Goal: Information Seeking & Learning: Learn about a topic

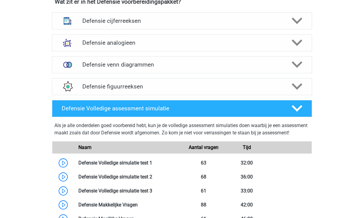
scroll to position [302, 0]
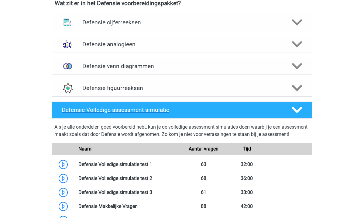
click at [300, 112] on icon at bounding box center [297, 110] width 11 height 11
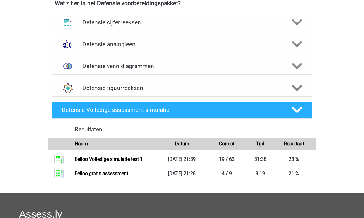
click at [300, 112] on icon at bounding box center [297, 110] width 11 height 11
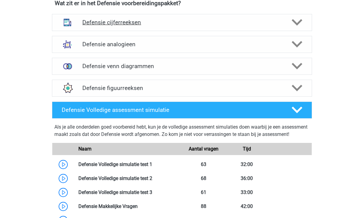
click at [254, 26] on div "Defensie cijferreeksen" at bounding box center [182, 22] width 260 height 17
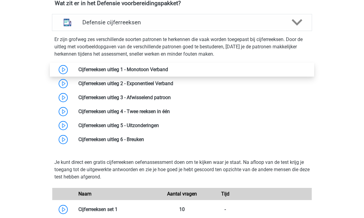
click at [168, 70] on link at bounding box center [168, 70] width 0 height 6
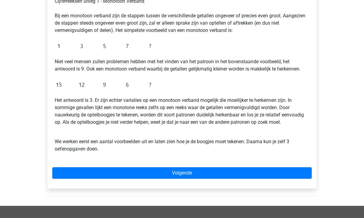
scroll to position [118, 0]
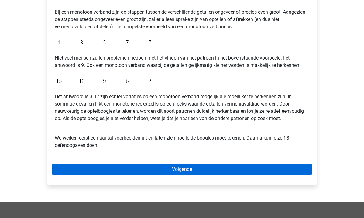
click at [190, 172] on link "Volgende" at bounding box center [182, 170] width 260 height 12
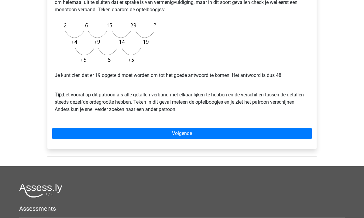
scroll to position [159, 0]
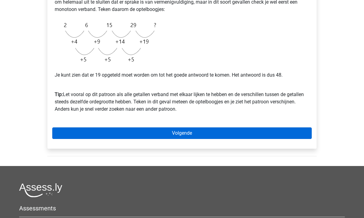
click at [164, 133] on link "Volgende" at bounding box center [182, 133] width 260 height 12
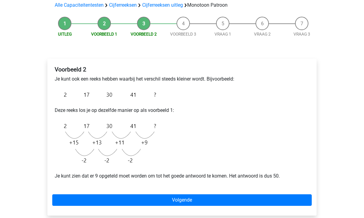
scroll to position [47, 0]
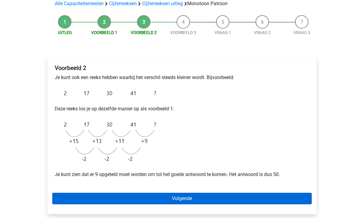
click at [165, 198] on link "Volgende" at bounding box center [182, 199] width 260 height 12
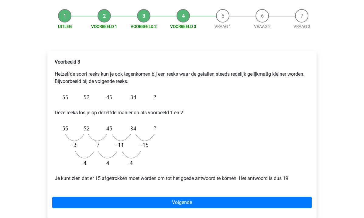
scroll to position [54, 0]
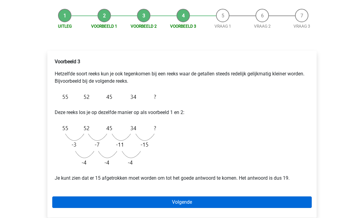
click at [134, 200] on link "Volgende" at bounding box center [182, 202] width 260 height 12
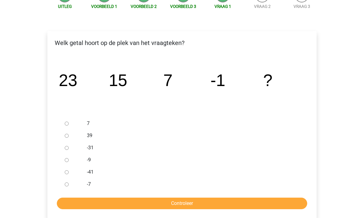
scroll to position [74, 0]
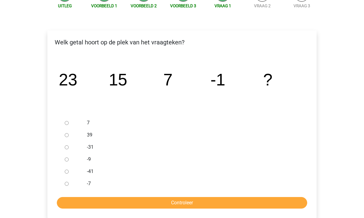
click at [66, 160] on input "-9" at bounding box center [67, 160] width 4 height 4
radio input "true"
click at [113, 200] on input "Controleer" at bounding box center [182, 203] width 251 height 12
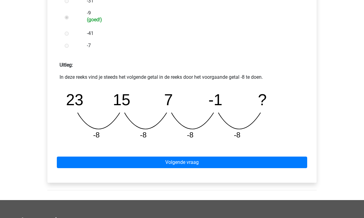
scroll to position [221, 0]
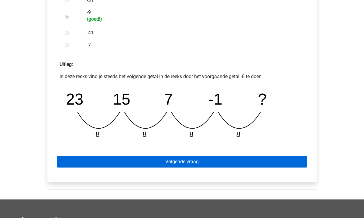
click at [180, 166] on link "Volgende vraag" at bounding box center [182, 162] width 251 height 12
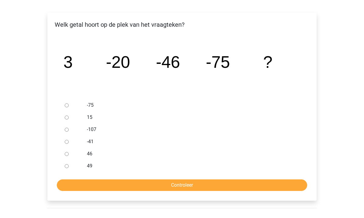
scroll to position [95, 0]
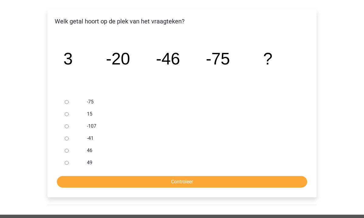
click at [66, 126] on input "-107" at bounding box center [67, 126] width 4 height 4
radio input "true"
click at [139, 179] on input "Controleer" at bounding box center [182, 182] width 251 height 12
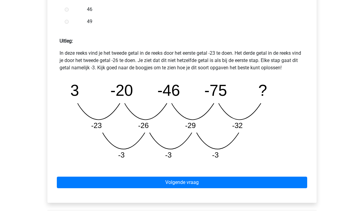
scroll to position [246, 0]
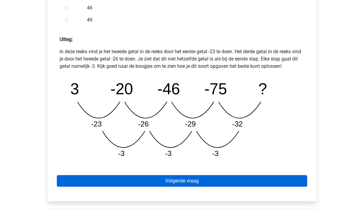
click at [166, 181] on link "Volgende vraag" at bounding box center [182, 181] width 251 height 12
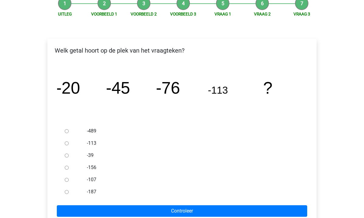
scroll to position [68, 0]
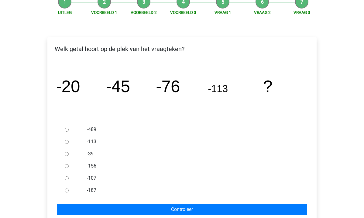
click at [66, 166] on input "-156" at bounding box center [67, 166] width 4 height 4
radio input "true"
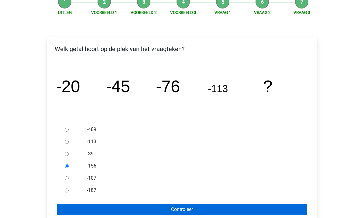
click at [112, 208] on input "Controleer" at bounding box center [182, 210] width 251 height 12
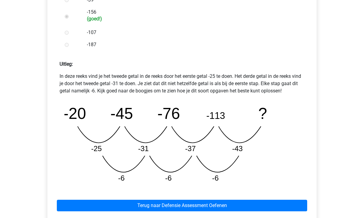
scroll to position [225, 0]
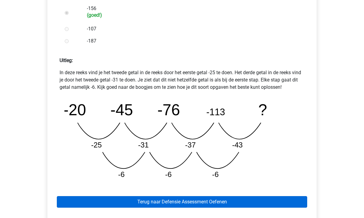
click at [228, 206] on link "Terug naar Defensie Assessment Oefenen" at bounding box center [182, 202] width 251 height 12
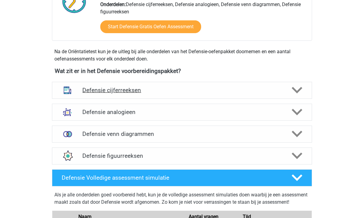
scroll to position [234, 0]
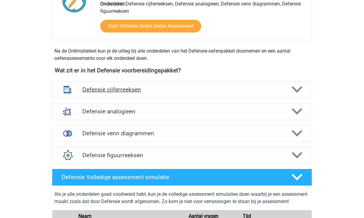
click at [198, 90] on h4 "Defensie cijferreeksen" at bounding box center [181, 89] width 199 height 7
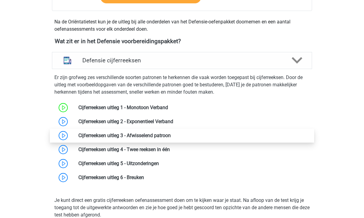
scroll to position [264, 0]
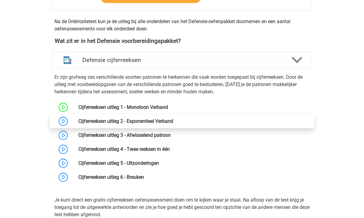
click at [173, 123] on link at bounding box center [173, 121] width 0 height 6
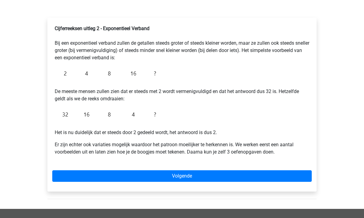
scroll to position [87, 0]
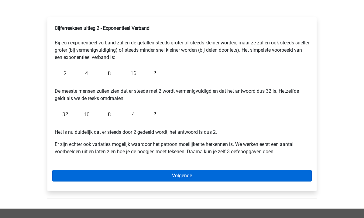
click at [147, 176] on link "Volgende" at bounding box center [182, 176] width 260 height 12
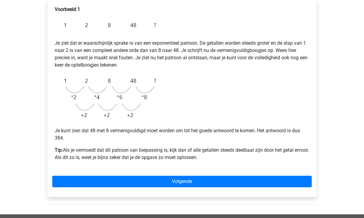
scroll to position [107, 0]
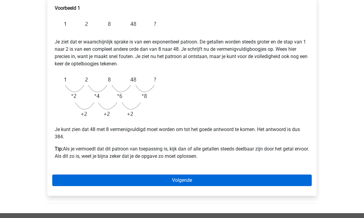
click at [164, 179] on link "Volgende" at bounding box center [182, 181] width 260 height 12
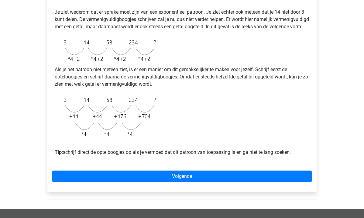
scroll to position [150, 0]
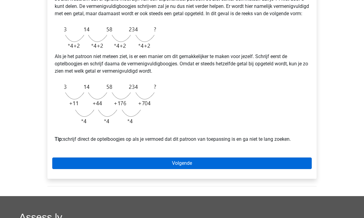
click at [120, 169] on link "Volgende" at bounding box center [182, 164] width 260 height 12
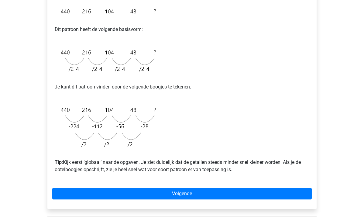
scroll to position [130, 0]
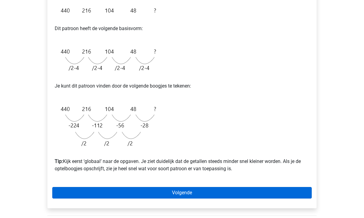
click at [172, 195] on link "Volgende" at bounding box center [182, 193] width 260 height 12
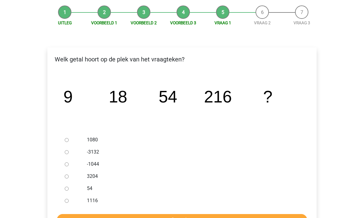
scroll to position [57, 0]
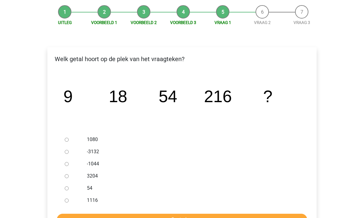
click at [65, 140] on input "1080" at bounding box center [67, 140] width 4 height 4
radio input "true"
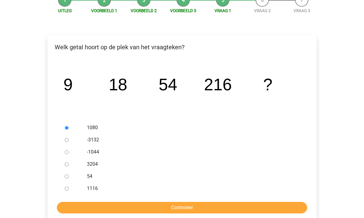
scroll to position [81, 0]
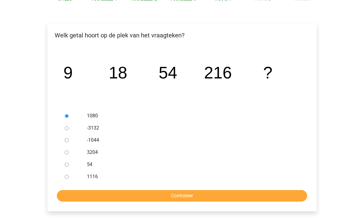
click at [65, 176] on input "1116" at bounding box center [67, 177] width 4 height 4
radio input "true"
click at [66, 115] on input "1080" at bounding box center [67, 116] width 4 height 4
radio input "true"
click at [127, 199] on input "Controleer" at bounding box center [182, 196] width 251 height 12
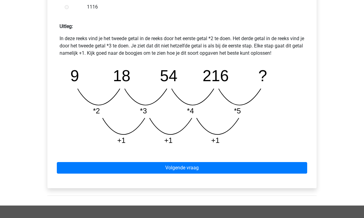
scroll to position [269, 0]
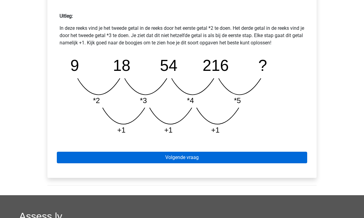
click at [161, 158] on link "Volgende vraag" at bounding box center [182, 158] width 251 height 12
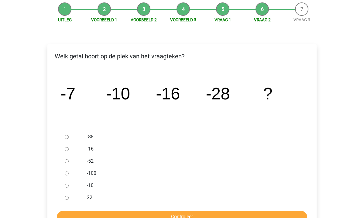
scroll to position [61, 0]
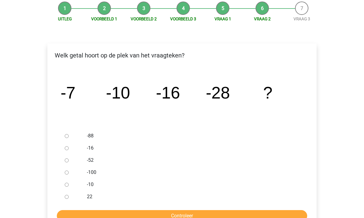
click at [64, 160] on div at bounding box center [72, 160] width 20 height 12
click at [67, 160] on input "-52" at bounding box center [67, 160] width 4 height 4
radio input "true"
click at [107, 216] on input "Controleer" at bounding box center [182, 216] width 251 height 12
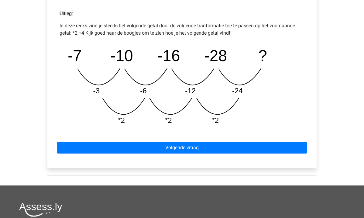
scroll to position [274, 0]
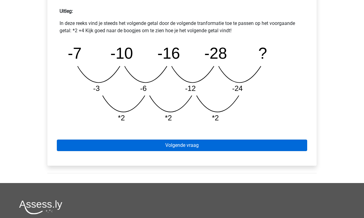
click at [167, 145] on link "Volgende vraag" at bounding box center [182, 146] width 251 height 12
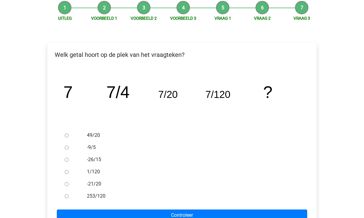
scroll to position [58, 0]
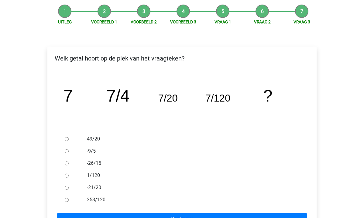
click at [65, 200] on input "253/120" at bounding box center [67, 200] width 4 height 4
radio input "true"
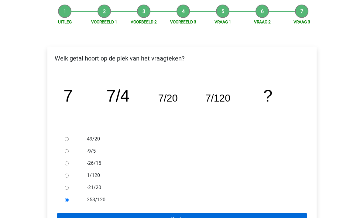
click at [85, 214] on input "Controleer" at bounding box center [182, 219] width 251 height 12
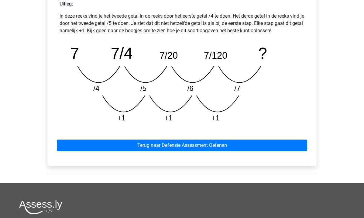
scroll to position [277, 0]
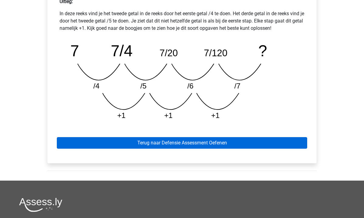
click at [173, 142] on link "Terug naar Defensie Assessment Oefenen" at bounding box center [182, 143] width 251 height 12
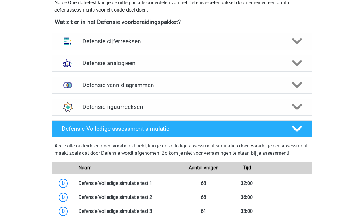
scroll to position [280, 0]
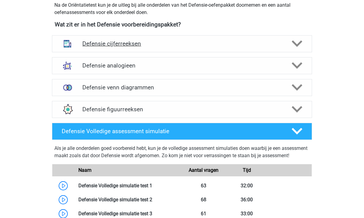
click at [148, 45] on h4 "Defensie cijferreeksen" at bounding box center [181, 43] width 199 height 7
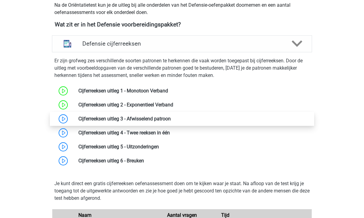
click at [171, 119] on link at bounding box center [171, 119] width 0 height 6
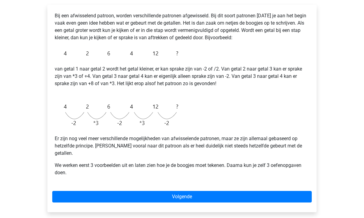
scroll to position [100, 0]
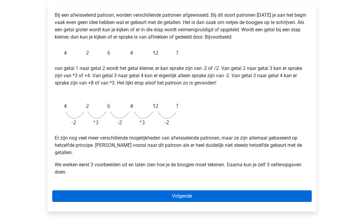
click at [193, 190] on link "Volgende" at bounding box center [182, 196] width 260 height 12
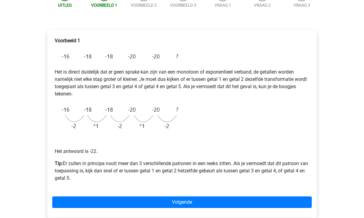
scroll to position [79, 0]
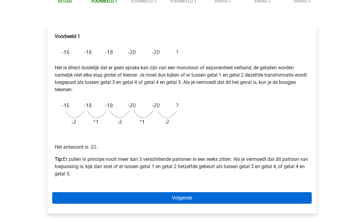
click at [213, 196] on link "Volgende" at bounding box center [182, 198] width 260 height 12
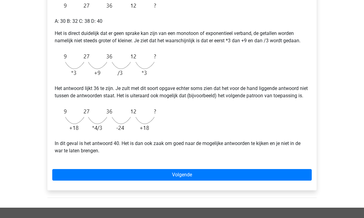
scroll to position [126, 0]
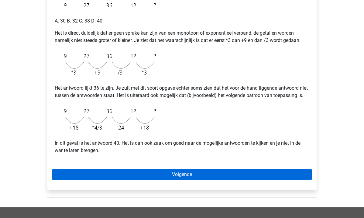
click at [142, 180] on link "Volgende" at bounding box center [182, 175] width 260 height 12
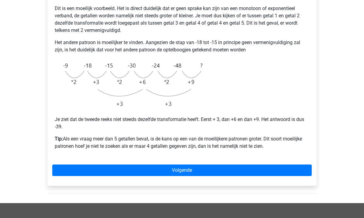
scroll to position [140, 0]
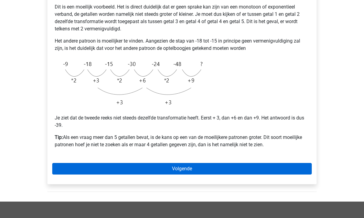
click at [187, 164] on link "Volgende" at bounding box center [182, 169] width 260 height 12
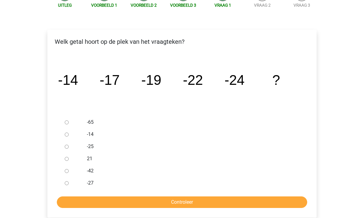
scroll to position [75, 0]
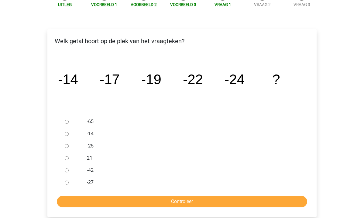
click at [65, 182] on input "-27" at bounding box center [67, 183] width 4 height 4
radio input "true"
click at [88, 200] on input "Controleer" at bounding box center [182, 202] width 251 height 12
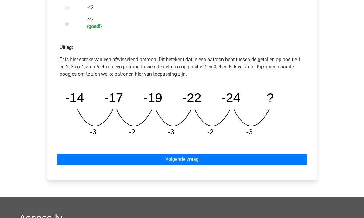
scroll to position [241, 0]
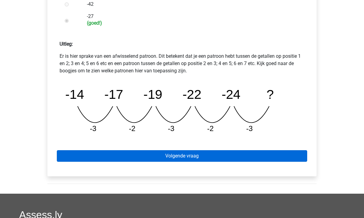
click at [143, 152] on link "Volgende vraag" at bounding box center [182, 156] width 251 height 12
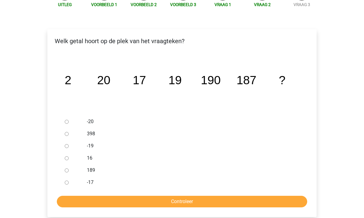
scroll to position [77, 0]
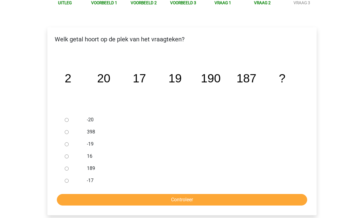
click at [66, 168] on input "189" at bounding box center [67, 169] width 4 height 4
radio input "true"
click at [99, 203] on input "Controleer" at bounding box center [182, 200] width 251 height 12
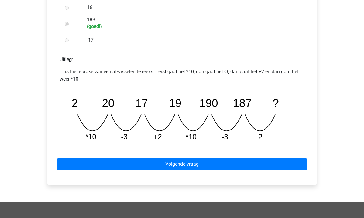
scroll to position [226, 0]
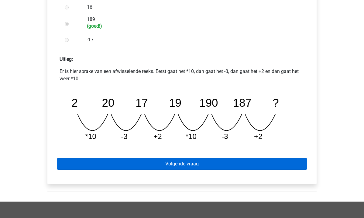
click at [130, 162] on link "Volgende vraag" at bounding box center [182, 164] width 251 height 12
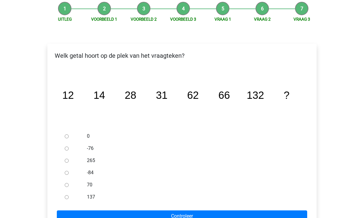
scroll to position [65, 0]
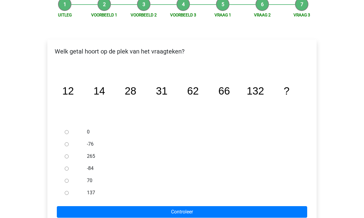
click at [67, 193] on input "137" at bounding box center [67, 193] width 4 height 4
radio input "true"
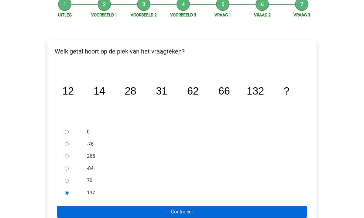
click at [76, 212] on input "Controleer" at bounding box center [182, 212] width 251 height 12
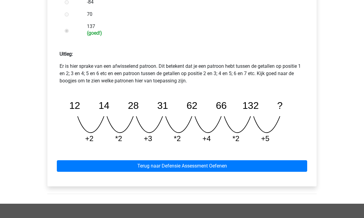
scroll to position [239, 0]
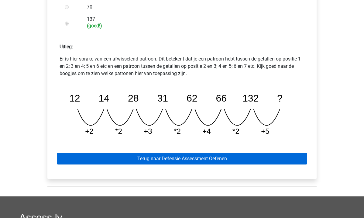
click at [148, 159] on link "Terug naar Defensie Assessment Oefenen" at bounding box center [182, 159] width 251 height 12
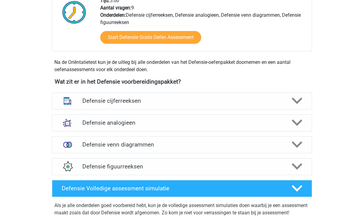
scroll to position [232, 0]
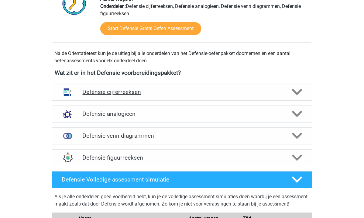
click at [132, 94] on h4 "Defensie cijferreeksen" at bounding box center [181, 91] width 199 height 7
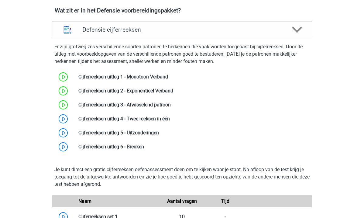
scroll to position [300, 0]
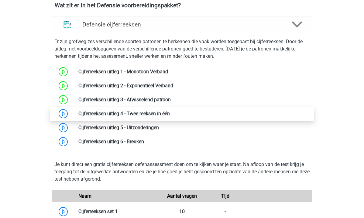
click at [170, 111] on link at bounding box center [170, 114] width 0 height 6
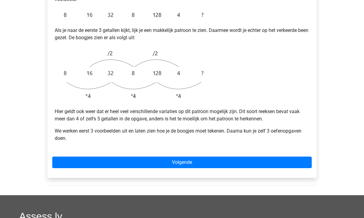
scroll to position [161, 0]
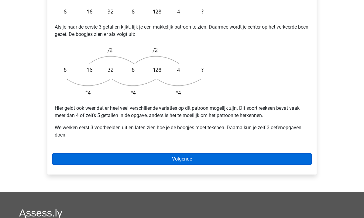
click at [136, 153] on link "Volgende" at bounding box center [182, 159] width 260 height 12
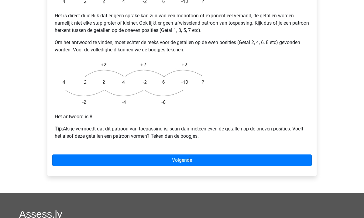
scroll to position [146, 0]
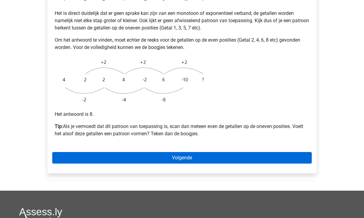
click at [192, 152] on link "Volgende" at bounding box center [182, 158] width 260 height 12
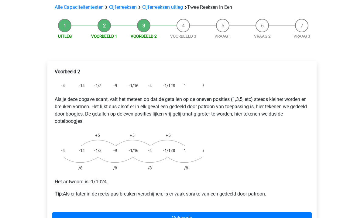
scroll to position [73, 0]
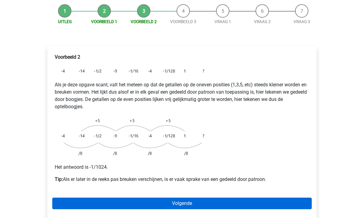
click at [230, 198] on link "Volgende" at bounding box center [182, 204] width 260 height 12
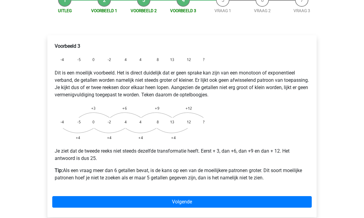
scroll to position [85, 0]
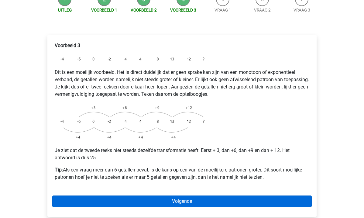
click at [202, 196] on link "Volgende" at bounding box center [182, 202] width 260 height 12
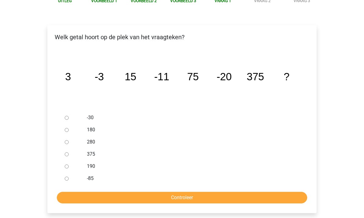
scroll to position [95, 0]
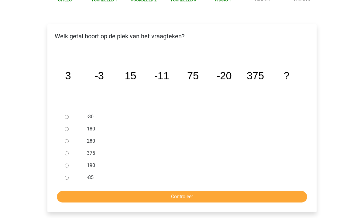
click at [68, 139] on input "280" at bounding box center [67, 141] width 4 height 4
radio input "true"
click at [115, 191] on input "Controleer" at bounding box center [182, 197] width 251 height 12
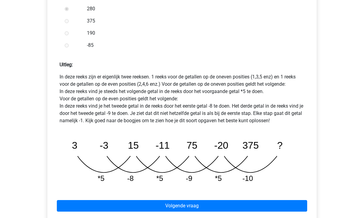
scroll to position [258, 0]
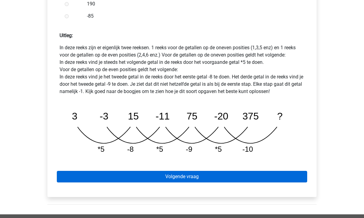
click at [148, 171] on link "Volgende vraag" at bounding box center [182, 177] width 251 height 12
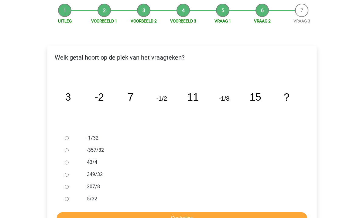
scroll to position [74, 0]
click at [65, 136] on input "-1/32" at bounding box center [67, 138] width 4 height 4
radio input "true"
click at [135, 212] on input "Controleer" at bounding box center [182, 218] width 251 height 12
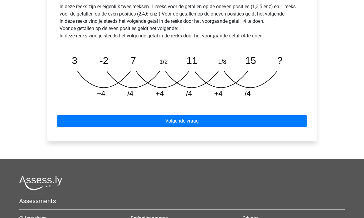
scroll to position [307, 0]
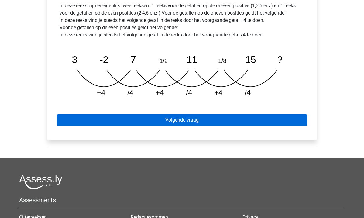
click at [174, 114] on link "Volgende vraag" at bounding box center [182, 120] width 251 height 12
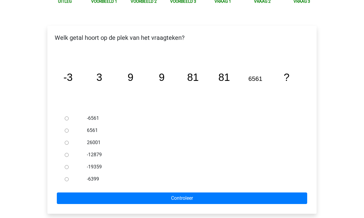
scroll to position [109, 0]
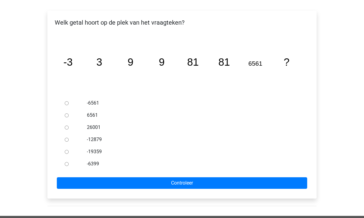
click at [67, 126] on input "26001" at bounding box center [67, 128] width 4 height 4
radio input "true"
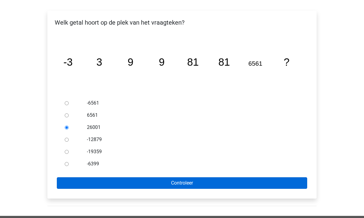
click at [129, 177] on input "Controleer" at bounding box center [182, 183] width 251 height 12
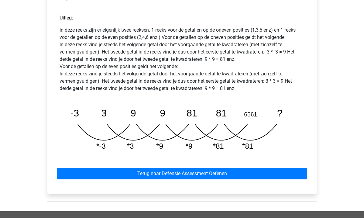
scroll to position [276, 0]
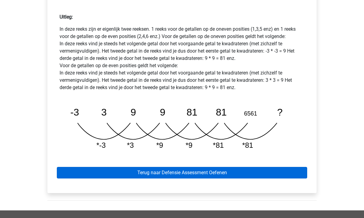
click at [244, 167] on link "Terug naar Defensie Assessment Oefenen" at bounding box center [182, 173] width 251 height 12
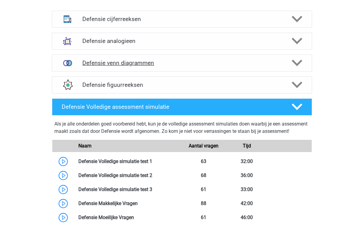
scroll to position [308, 0]
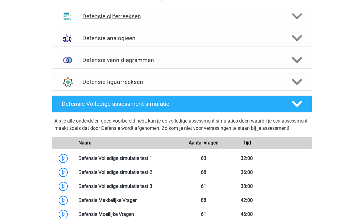
click at [124, 16] on h4 "Defensie cijferreeksen" at bounding box center [181, 16] width 199 height 7
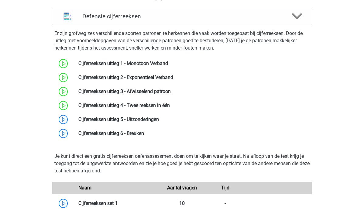
click at [296, 1] on div "Wat zit er in het Defensie voorbereidingspakket? Defensie cijferreeksen Er zijn…" at bounding box center [182, 216] width 289 height 444
